Goal: Task Accomplishment & Management: Manage account settings

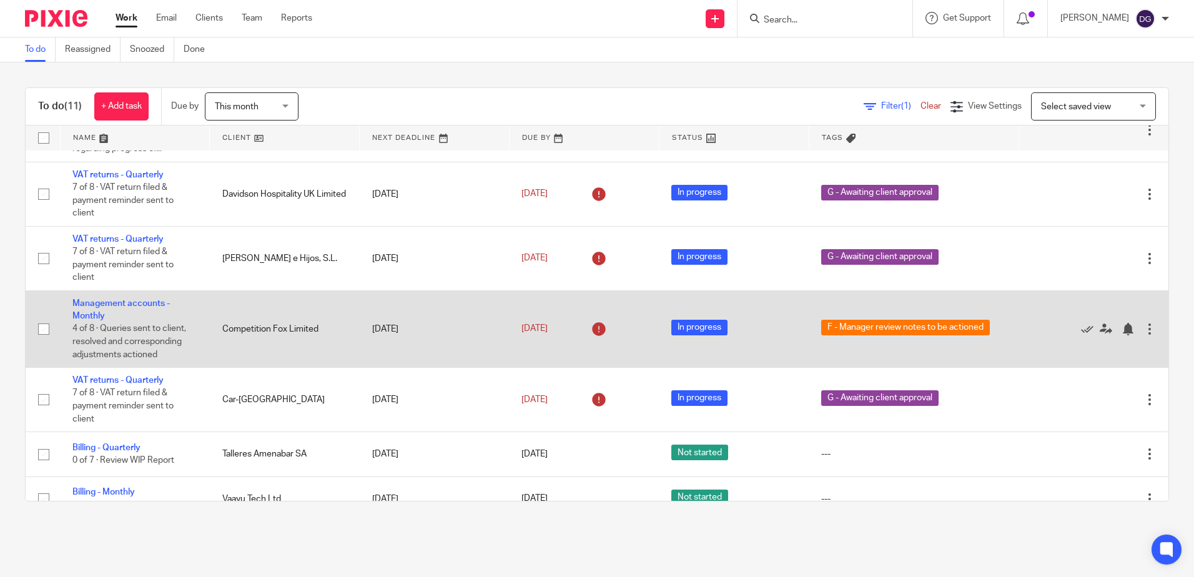
scroll to position [187, 0]
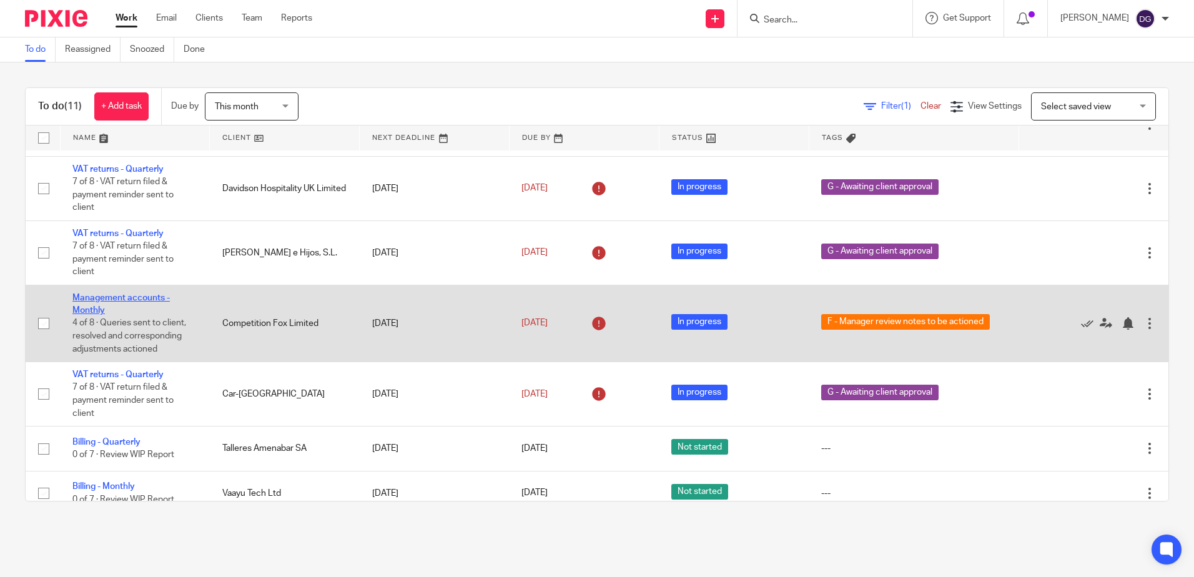
click at [143, 297] on link "Management accounts - Monthly" at bounding box center [120, 304] width 97 height 21
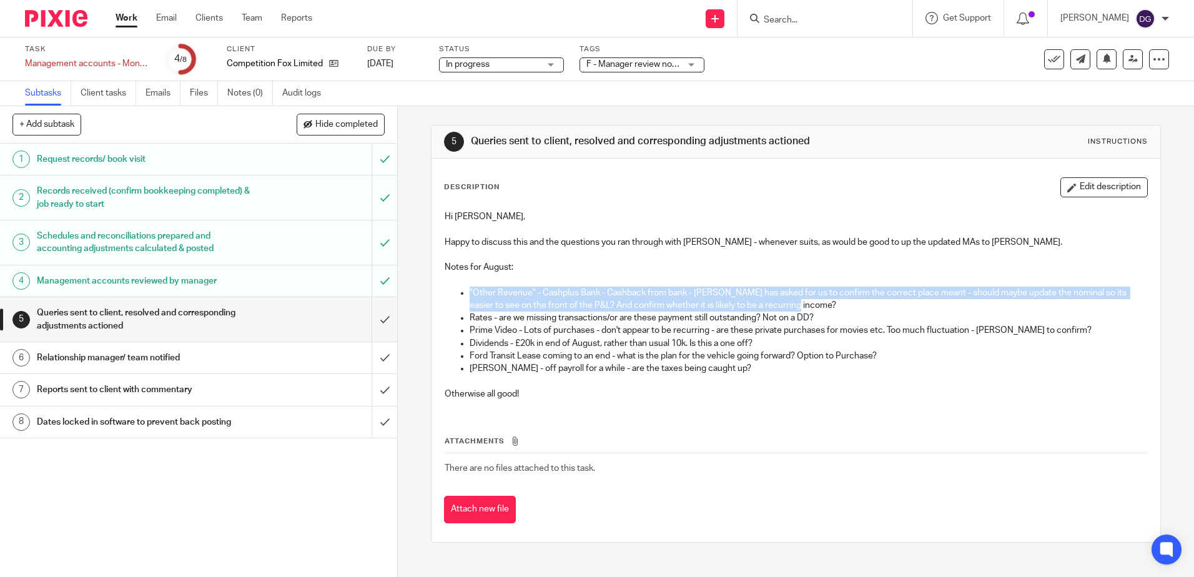
drag, startPoint x: 465, startPoint y: 295, endPoint x: 848, endPoint y: 303, distance: 382.9
click at [848, 303] on ul ""Other Revenue" - Cashplus Bank - Cashback from bank - Annie has asked for us t…" at bounding box center [796, 331] width 702 height 89
click at [1072, 180] on button "Edit description" at bounding box center [1103, 187] width 87 height 20
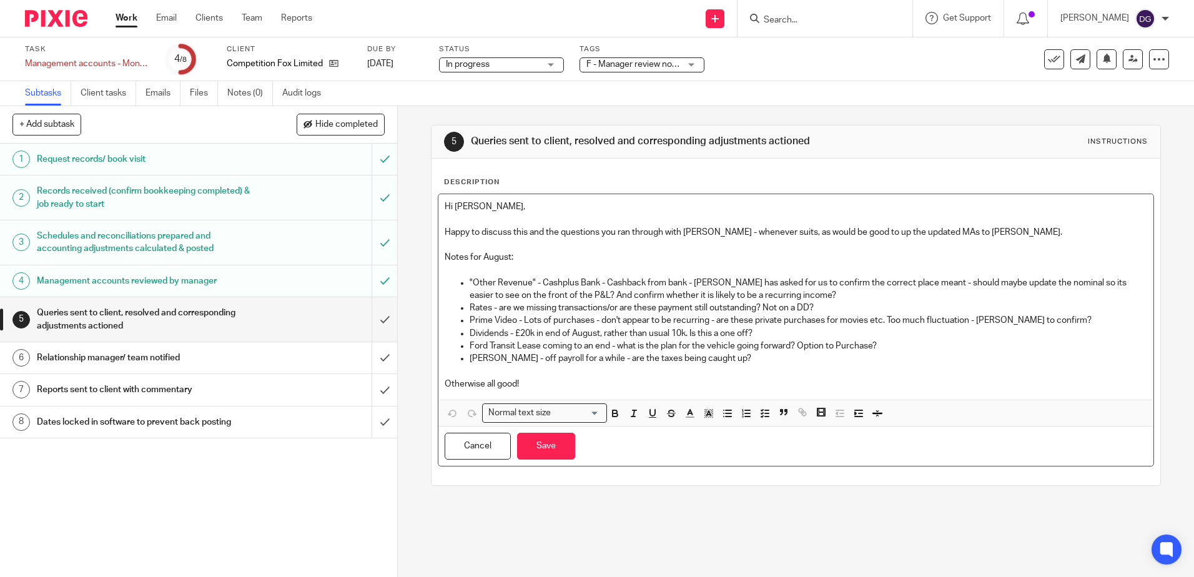
click at [746, 250] on p at bounding box center [796, 245] width 702 height 12
click at [1040, 233] on p "Happy to discuss this and the questions you ran through with Martin M - wheneve…" at bounding box center [796, 232] width 702 height 12
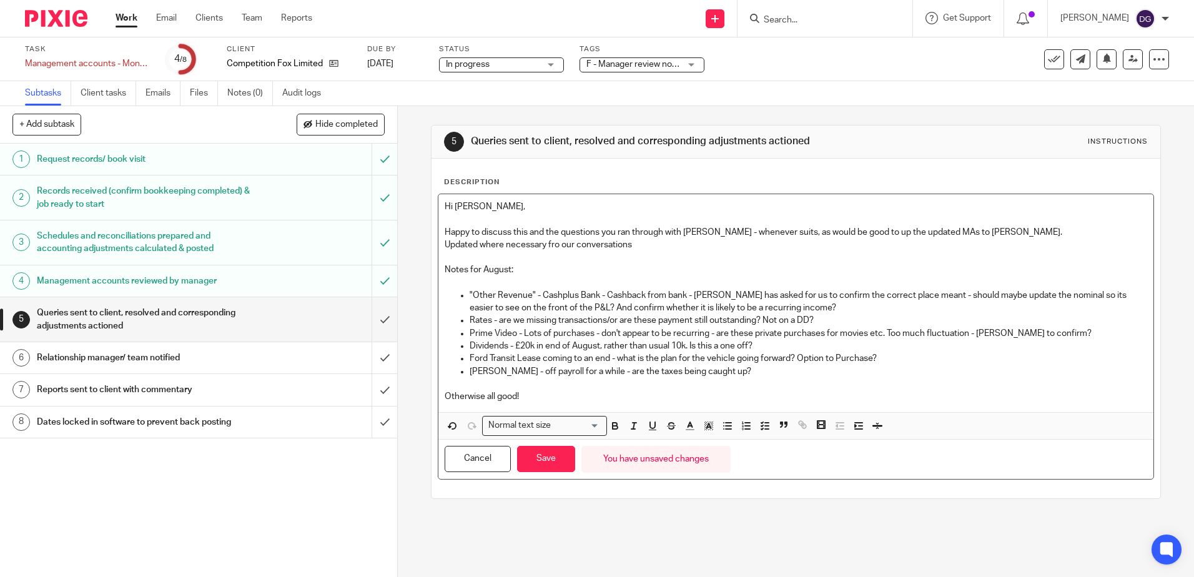
click at [556, 245] on p "Updated where necessary fro our conversations" at bounding box center [796, 245] width 702 height 12
click at [639, 245] on p "Updated where necessary from our conversations" at bounding box center [796, 245] width 702 height 12
click at [784, 245] on p "Updated where necessary from our conversations about the answers to these queri…" at bounding box center [796, 245] width 702 height 12
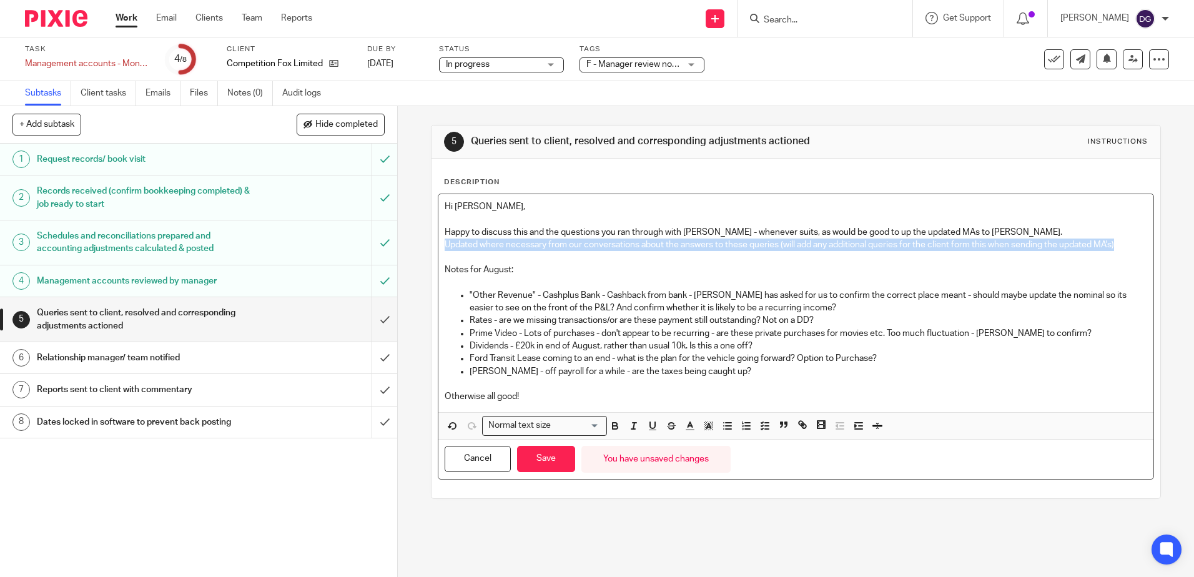
drag, startPoint x: 1063, startPoint y: 249, endPoint x: 442, endPoint y: 248, distance: 620.8
click at [445, 248] on p "Updated where necessary from our conversations about the answers to these queri…" at bounding box center [796, 245] width 702 height 12
click at [688, 428] on icon "button" at bounding box center [689, 425] width 11 height 11
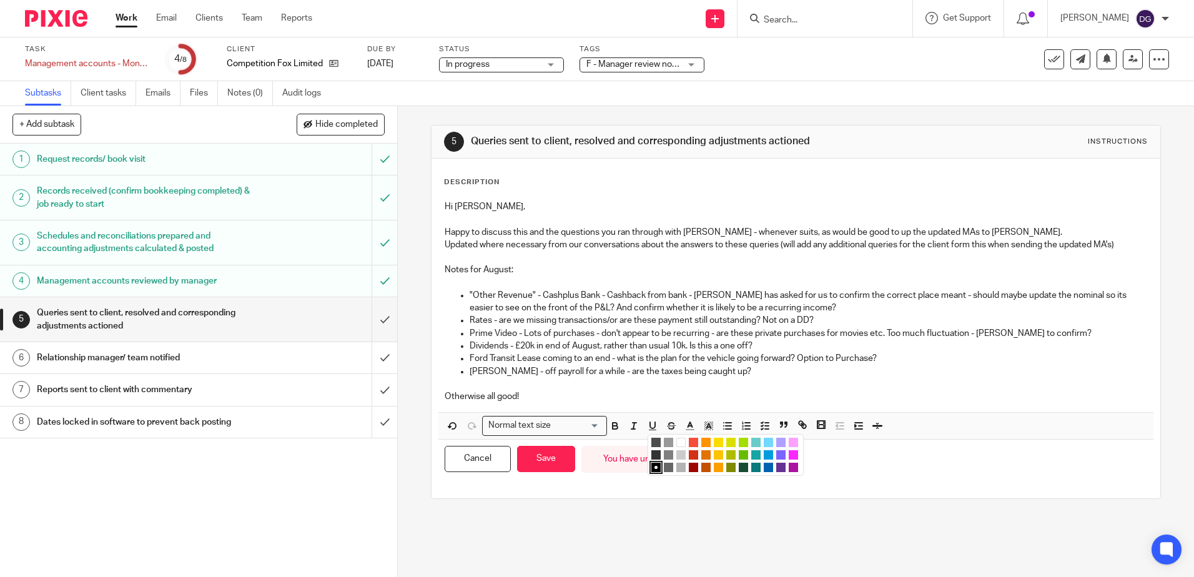
click at [739, 456] on li "color:#68BC00" at bounding box center [743, 454] width 9 height 9
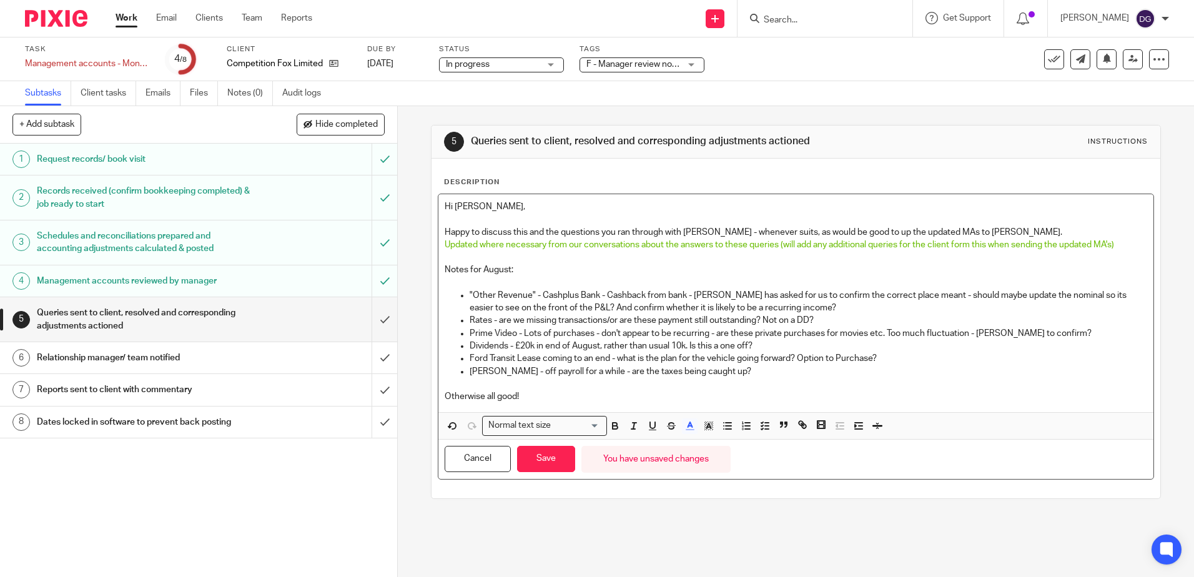
click at [688, 324] on p "Rates - are we missing transactions/or are these payment still outstanding? Not…" at bounding box center [808, 320] width 677 height 12
click at [809, 300] on p ""Other Revenue" - Cashplus Bank - Cashback from bank - Annie has asked for us t…" at bounding box center [808, 302] width 677 height 26
click at [808, 309] on p ""Other Revenue" - Cashplus Bank - Cashback from bank - Annie has asked for us t…" at bounding box center [808, 302] width 677 height 26
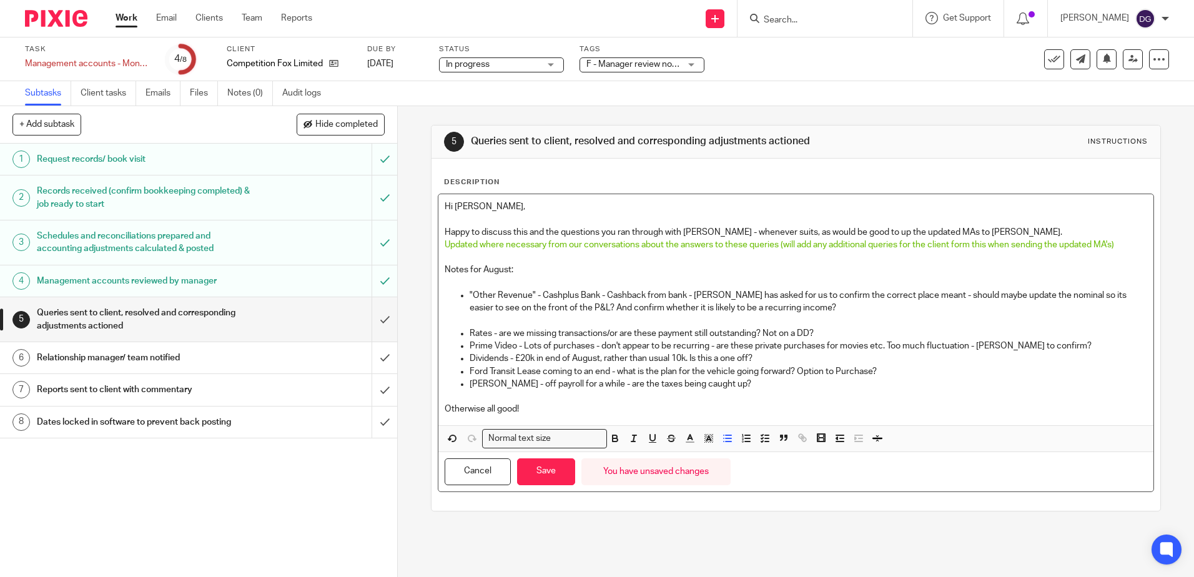
click at [818, 330] on p "Rates - are we missing transactions/or are these payment still outstanding? Not…" at bounding box center [808, 333] width 677 height 12
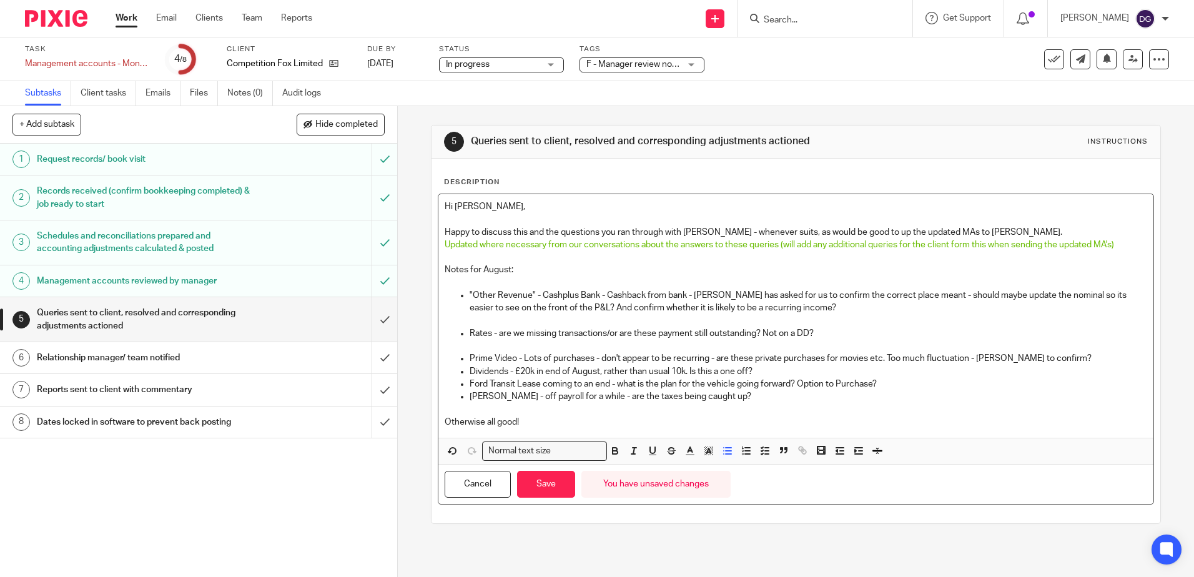
click at [1063, 359] on p "Prime Video - Lots of purchases - don't appear to be recurring - are these priv…" at bounding box center [808, 358] width 677 height 12
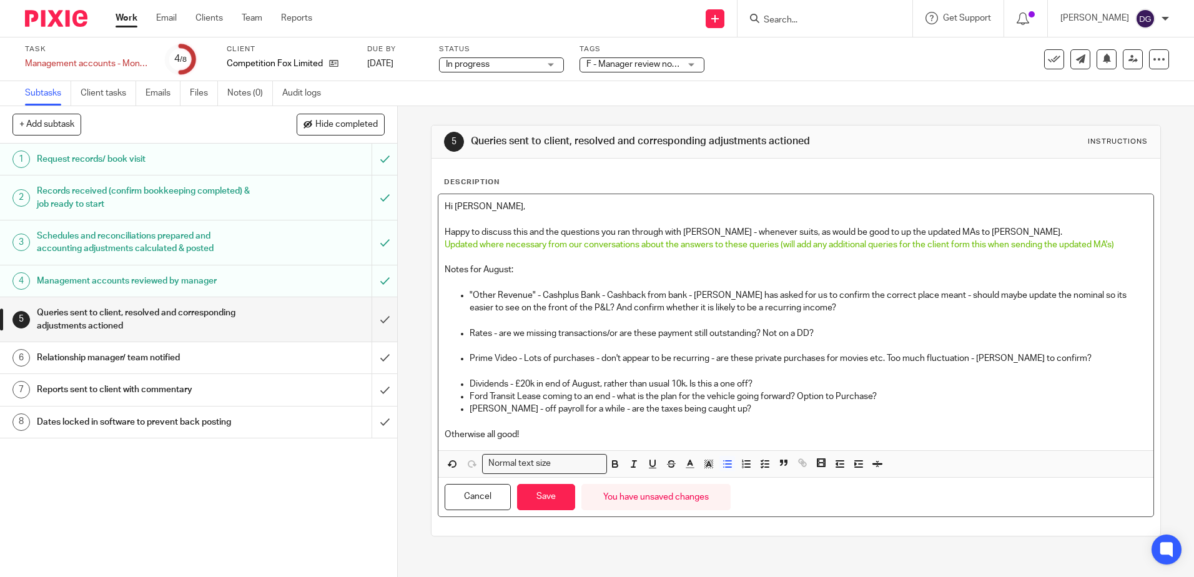
click at [761, 387] on p "Dividends - £20k in end of August, rather than usual 10k. Is this a one off?" at bounding box center [808, 384] width 677 height 12
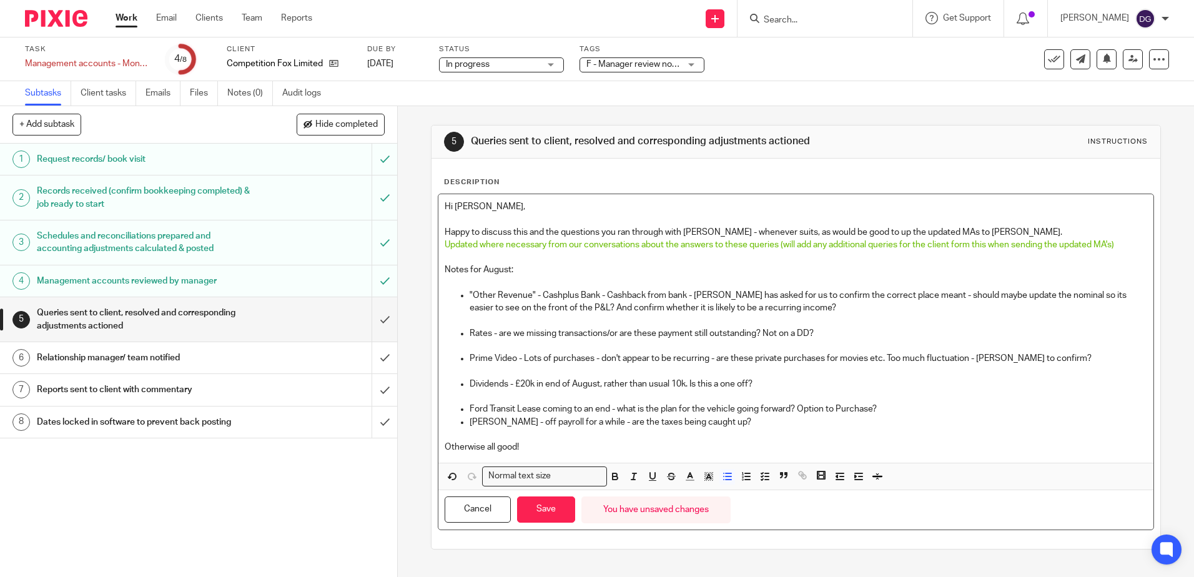
click at [889, 408] on p "Ford Transit Lease coming to an end - what is the plan for the vehicle going fo…" at bounding box center [808, 409] width 677 height 12
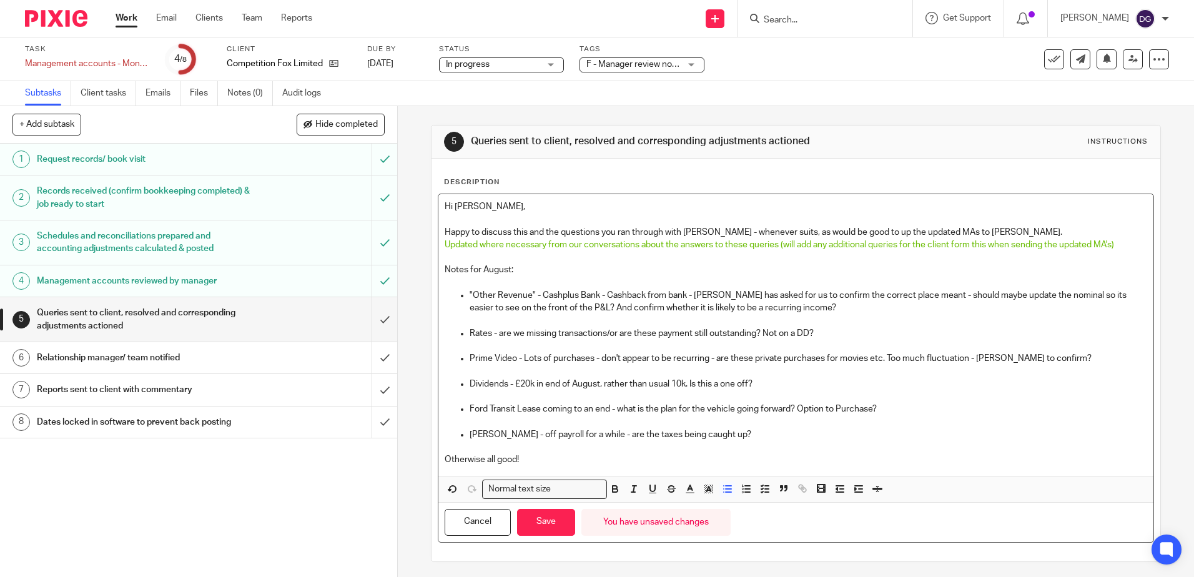
click at [748, 428] on p "C Burrows - off payroll for a while - are the taxes being caught up?" at bounding box center [808, 434] width 677 height 12
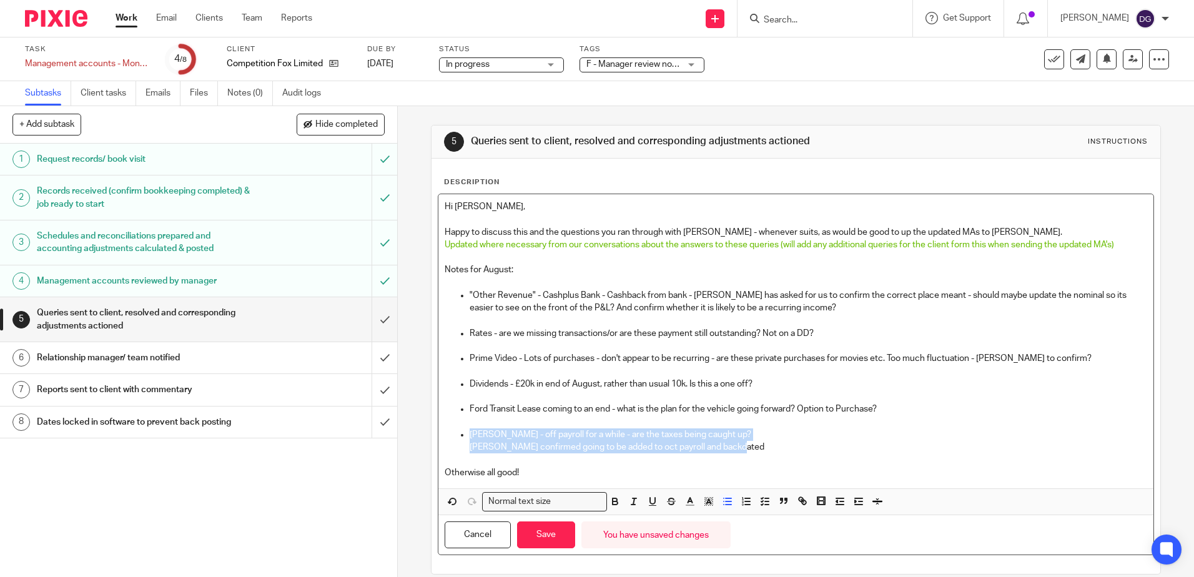
drag, startPoint x: 744, startPoint y: 452, endPoint x: 455, endPoint y: 440, distance: 289.4
click at [455, 440] on ul ""Other Revenue" - Cashplus Bank - Cashback from bank - Annie has asked for us t…" at bounding box center [796, 371] width 702 height 164
click at [478, 446] on p "Martin M confirmed going to be added to oct payroll and backdated" at bounding box center [808, 447] width 677 height 12
drag, startPoint x: 735, startPoint y: 447, endPoint x: 450, endPoint y: 448, distance: 284.8
click at [450, 448] on ul ""Other Revenue" - Cashplus Bank - Cashback from bank - Annie has asked for us t…" at bounding box center [796, 371] width 702 height 164
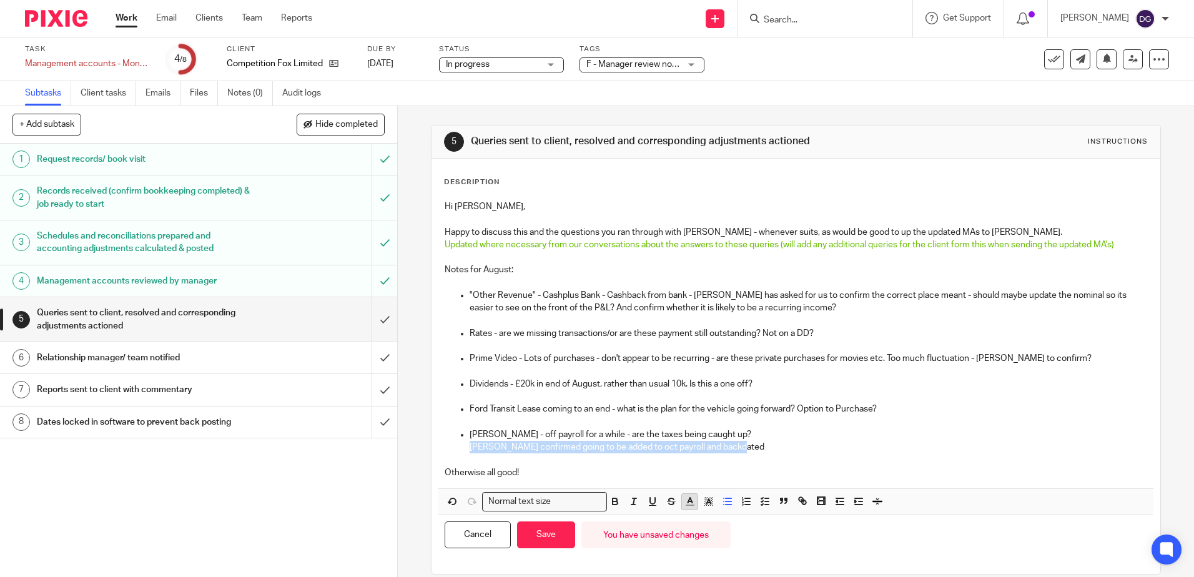
click at [686, 506] on line "button" at bounding box center [689, 506] width 7 height 0
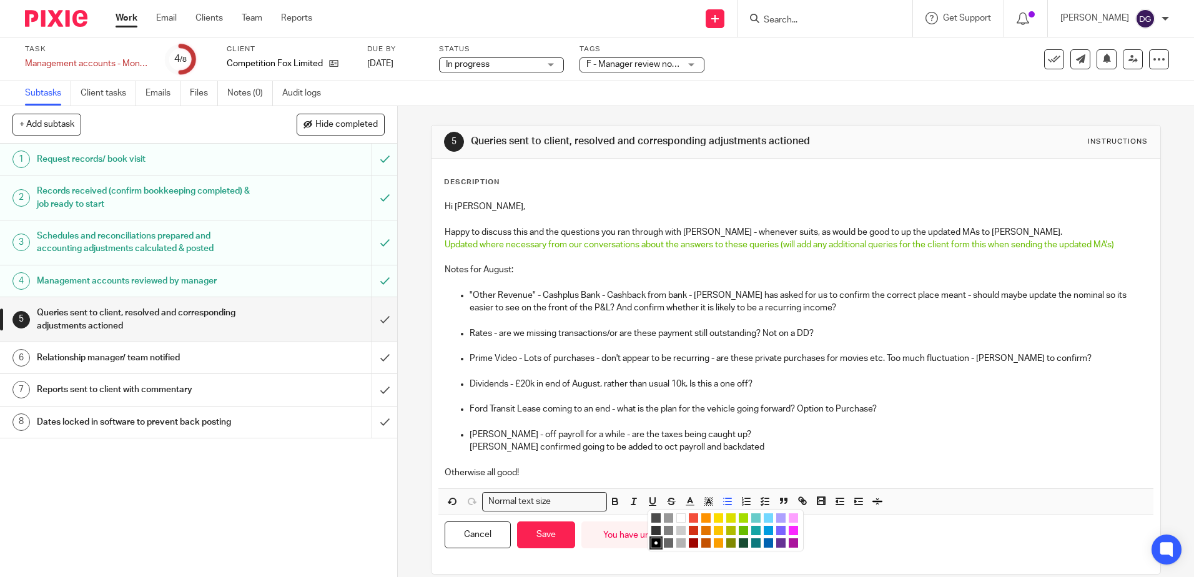
click at [739, 531] on li "color:#68BC00" at bounding box center [743, 530] width 9 height 9
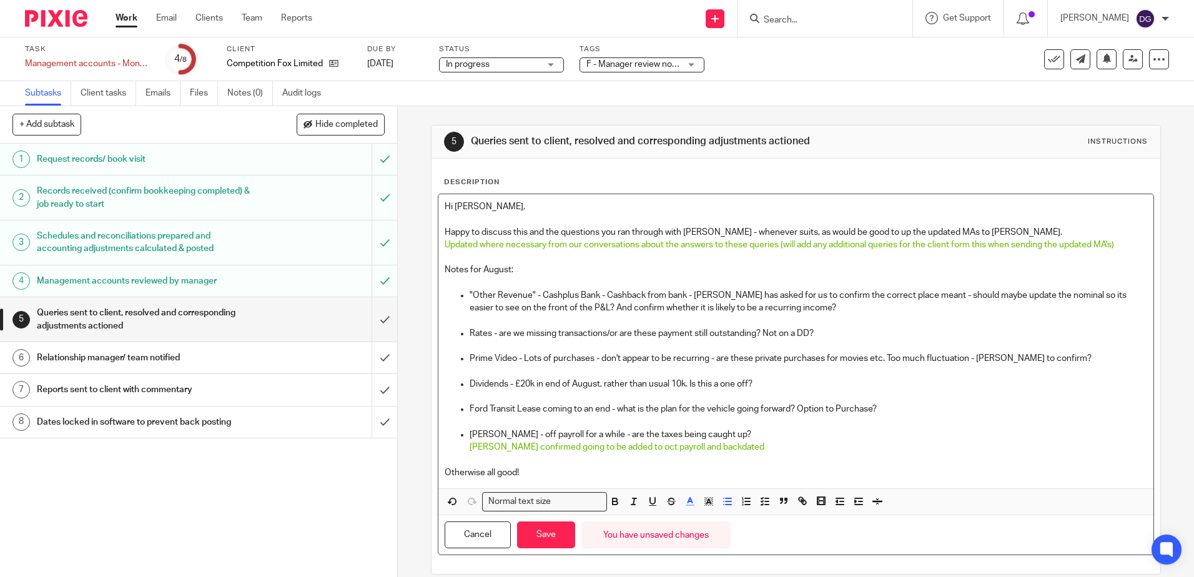
click at [609, 472] on p "Otherwise all good!" at bounding box center [796, 473] width 702 height 12
click at [781, 366] on p at bounding box center [808, 371] width 677 height 12
drag, startPoint x: 571, startPoint y: 372, endPoint x: 480, endPoint y: 378, distance: 91.4
click at [470, 373] on p "Will ask client to confirm" at bounding box center [808, 371] width 677 height 12
click at [691, 501] on icon "button" at bounding box center [689, 501] width 11 height 11
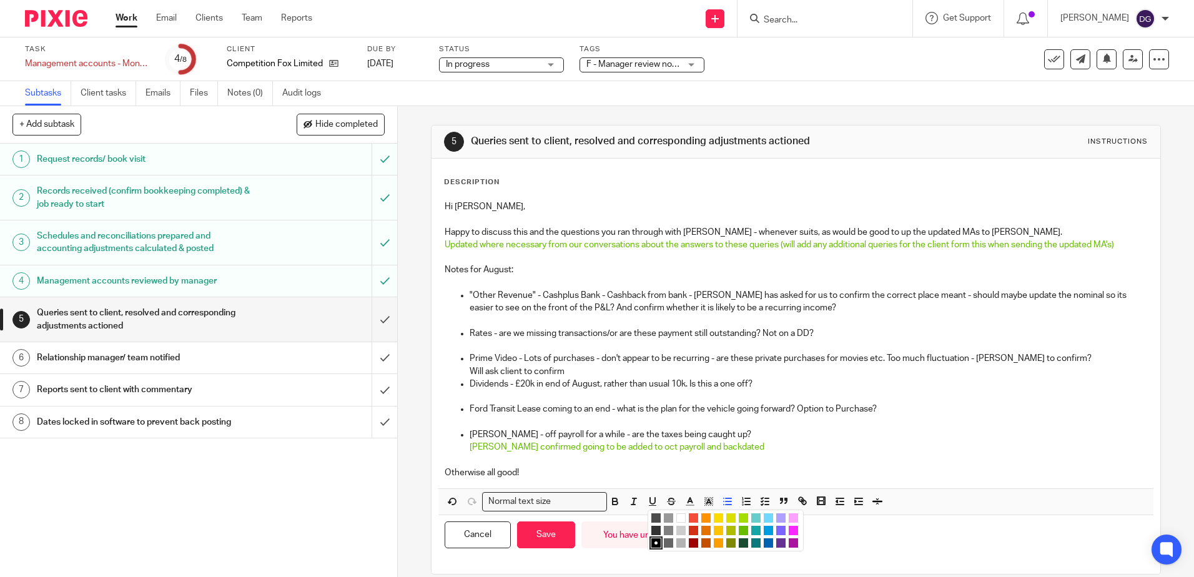
click at [743, 535] on li "color:#68BC00" at bounding box center [743, 530] width 9 height 9
copy span "Will ask client to confirm"
click at [563, 397] on p at bounding box center [808, 396] width 677 height 12
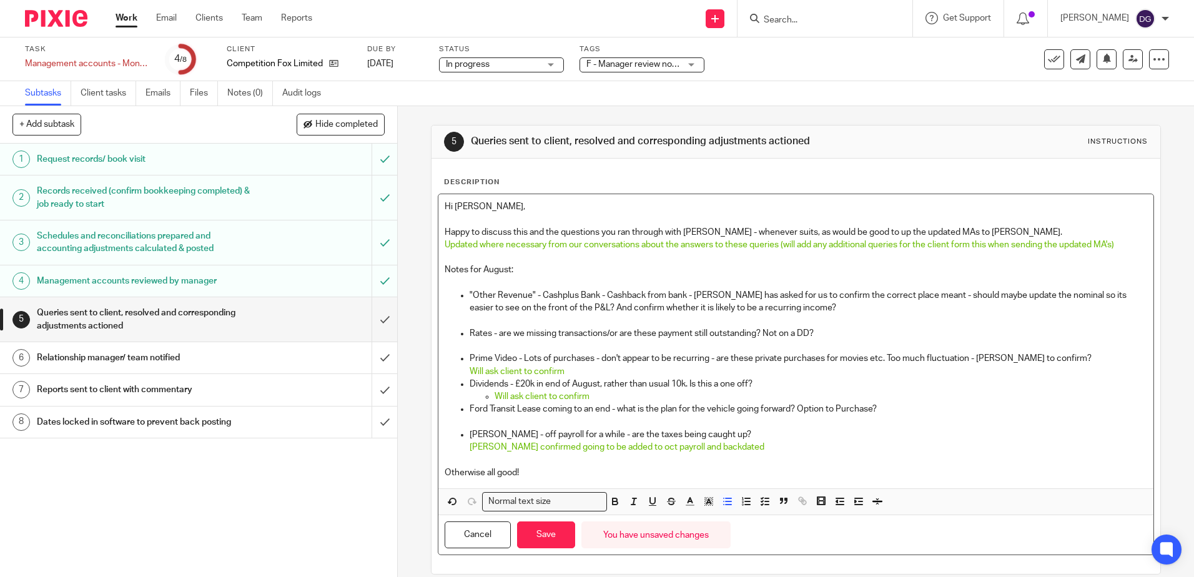
click at [535, 422] on p at bounding box center [808, 422] width 677 height 12
click at [495, 395] on span "Will ask client to confirm" at bounding box center [542, 396] width 95 height 9
click at [490, 427] on p at bounding box center [808, 422] width 677 height 12
click at [496, 423] on span "Will ask client to confirm" at bounding box center [542, 422] width 95 height 9
click at [495, 424] on span "Will ask client to confirm" at bounding box center [542, 422] width 95 height 9
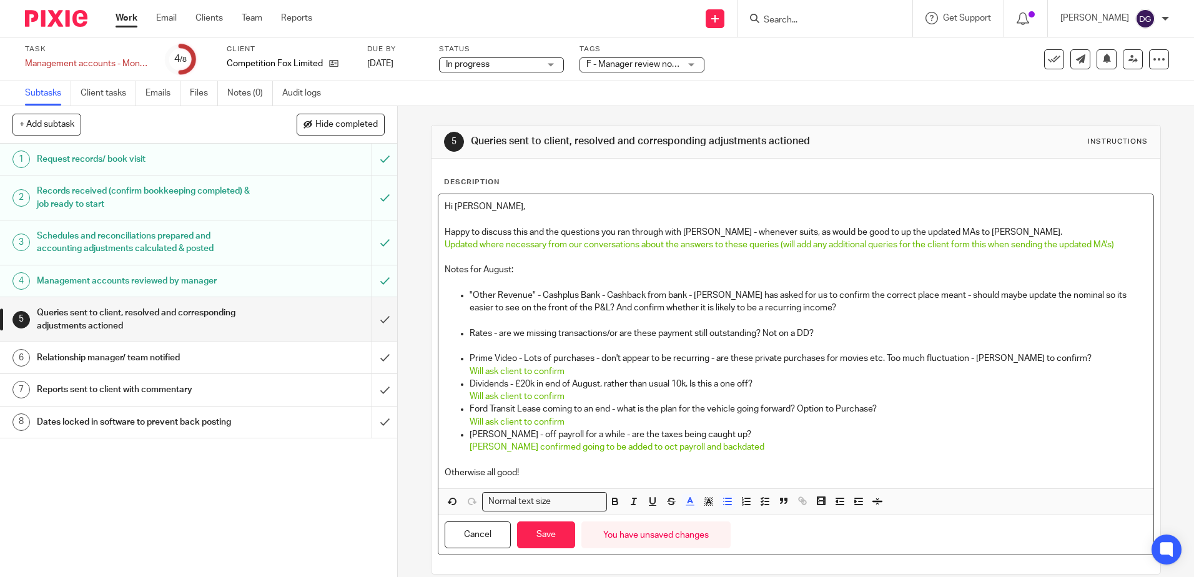
click at [526, 446] on span "Martin M confirmed going to be added to oct payroll and backdated" at bounding box center [617, 447] width 295 height 9
click at [532, 421] on span "Will ask client to confirm" at bounding box center [517, 422] width 95 height 9
click at [538, 403] on p "Ford Transit Lease coming to an end - what is the plan for the vehicle going fo…" at bounding box center [808, 409] width 677 height 12
click at [539, 372] on span "Will ask client to confirm" at bounding box center [517, 371] width 95 height 9
click at [551, 348] on p at bounding box center [808, 346] width 677 height 12
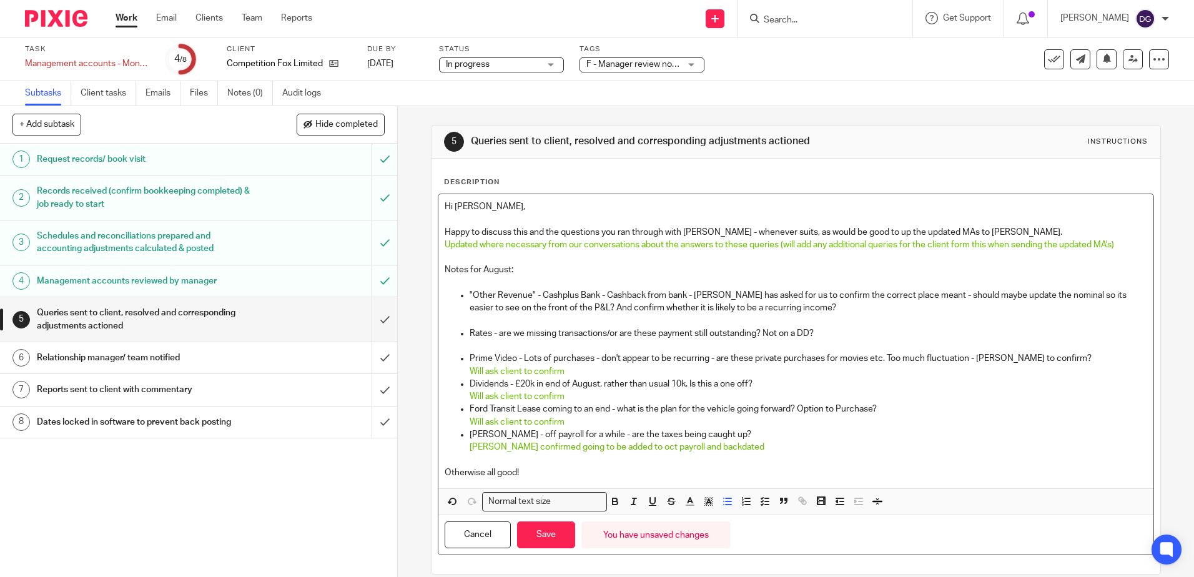
click at [495, 319] on p at bounding box center [808, 320] width 677 height 12
drag, startPoint x: 695, startPoint y: 318, endPoint x: 445, endPoint y: 317, distance: 250.4
click at [445, 317] on ul ""Other Revenue" - Cashplus Bank - Cashback from bank - Annie has asked for us t…" at bounding box center [796, 371] width 702 height 164
click at [689, 500] on icon "button" at bounding box center [689, 501] width 11 height 11
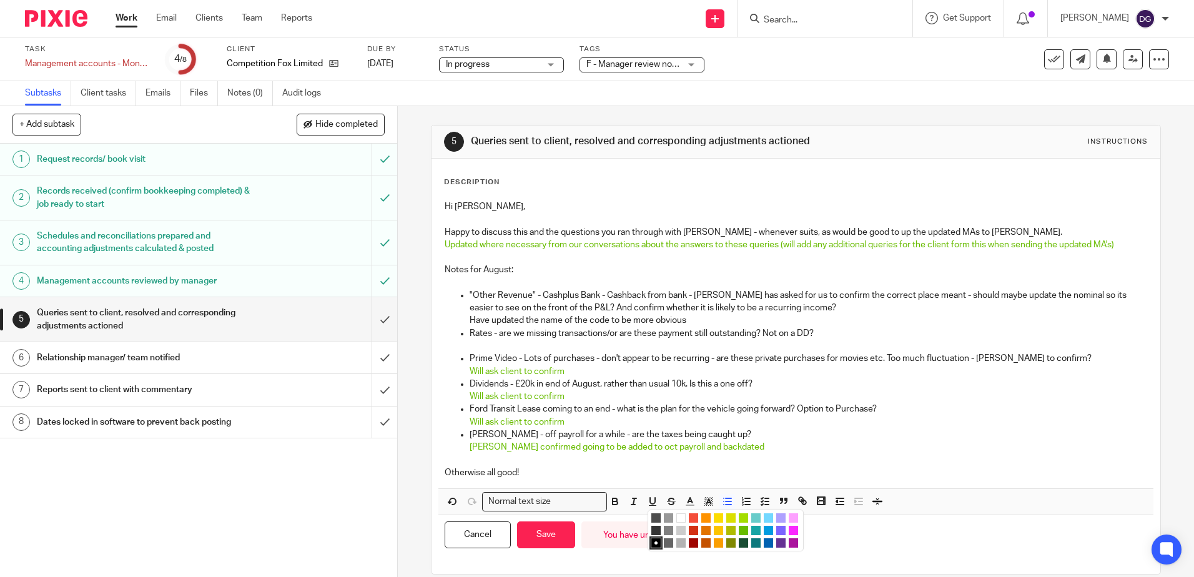
click at [741, 532] on li "color:#68BC00" at bounding box center [743, 530] width 9 height 9
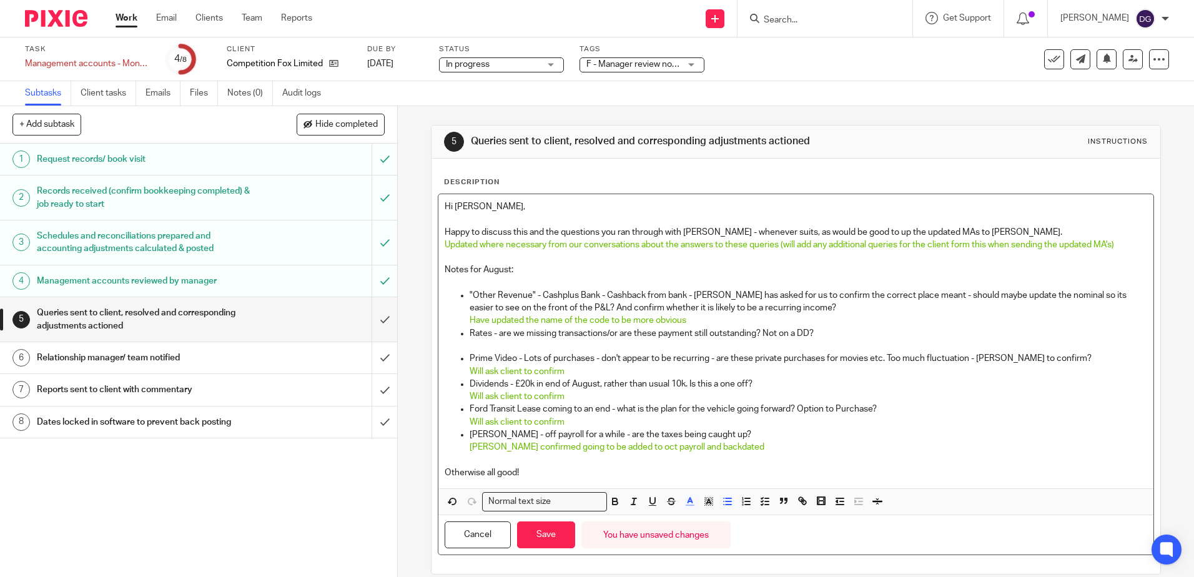
click at [543, 345] on p at bounding box center [808, 346] width 677 height 12
drag, startPoint x: 580, startPoint y: 374, endPoint x: 457, endPoint y: 375, distance: 123.0
click at [457, 375] on ul ""Other Revenue" - Cashplus Bank - Cashback from bank - Annie has asked for us t…" at bounding box center [796, 371] width 702 height 164
copy span "Will ask client to confirm"
drag, startPoint x: 519, startPoint y: 346, endPoint x: 462, endPoint y: 346, distance: 56.8
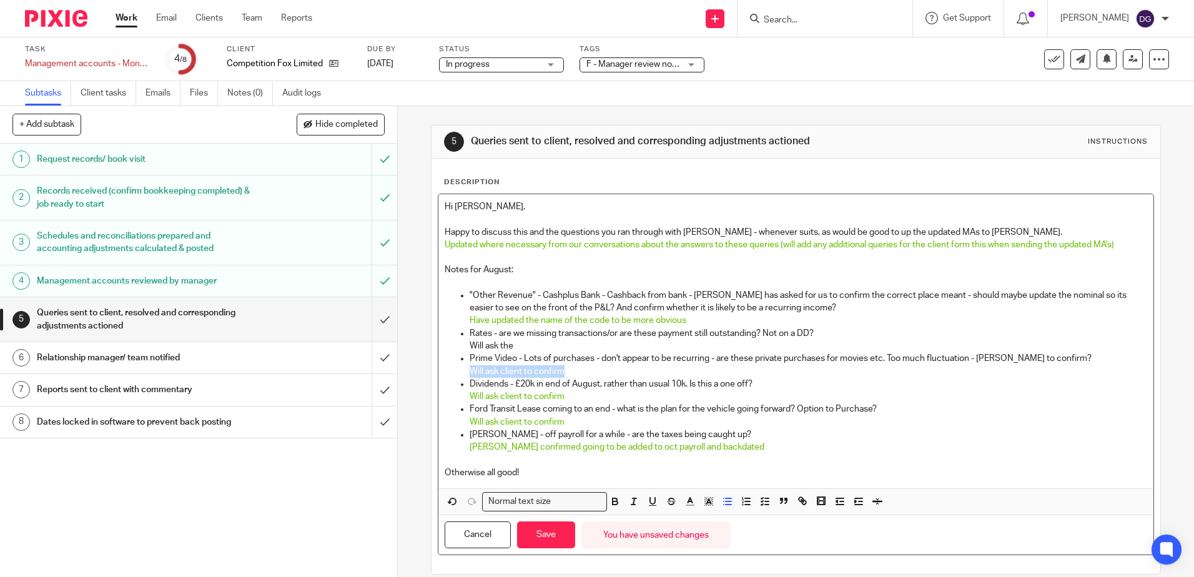
click at [462, 346] on ul ""Other Revenue" - Cashplus Bank - Cashback from bank - Annie has asked for us t…" at bounding box center [796, 371] width 702 height 164
click at [495, 344] on span "Will ask client to confirm" at bounding box center [542, 346] width 95 height 9
click at [550, 544] on button "Save" at bounding box center [546, 534] width 58 height 27
